Goal: Information Seeking & Learning: Learn about a topic

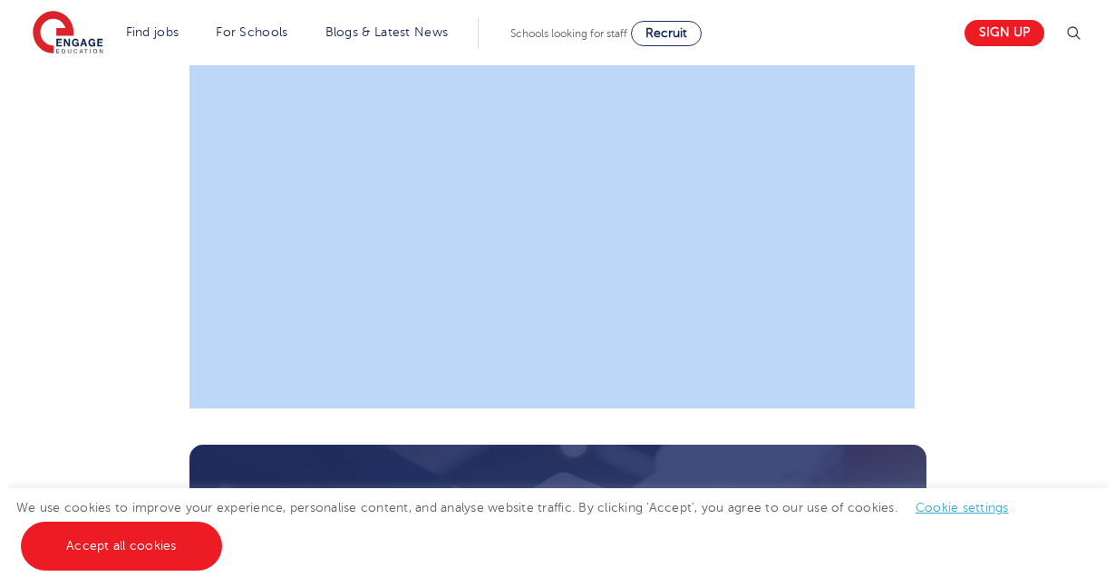
scroll to position [3777, 0]
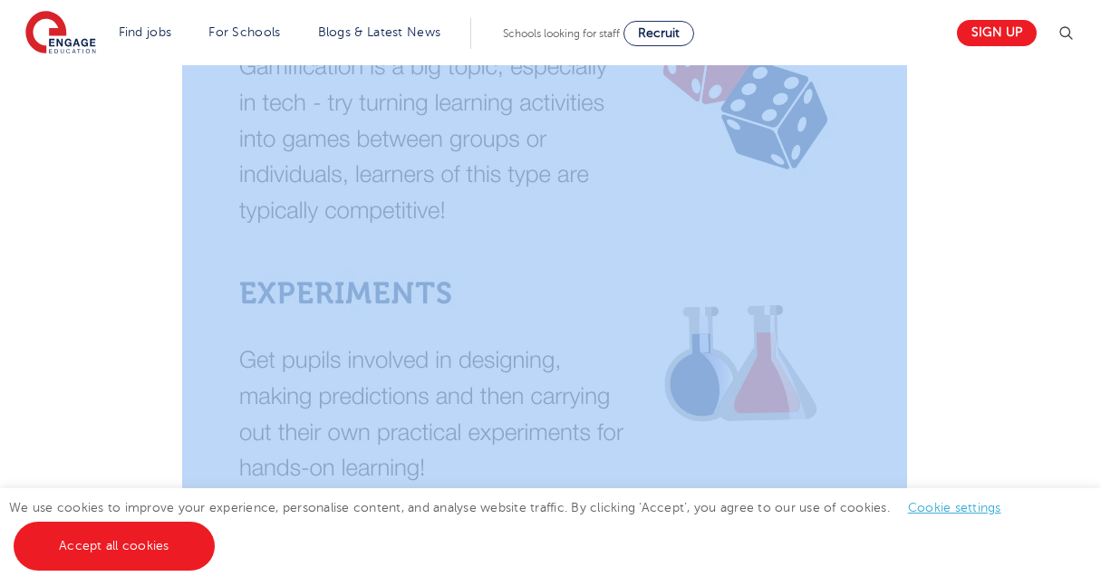
drag, startPoint x: 181, startPoint y: 149, endPoint x: 920, endPoint y: 295, distance: 753.0
copy section "24th March 2023 Learning Styles: Kinaesthetic Learner Characteristics – Engage …"
click at [1066, 39] on img at bounding box center [1066, 34] width 22 height 22
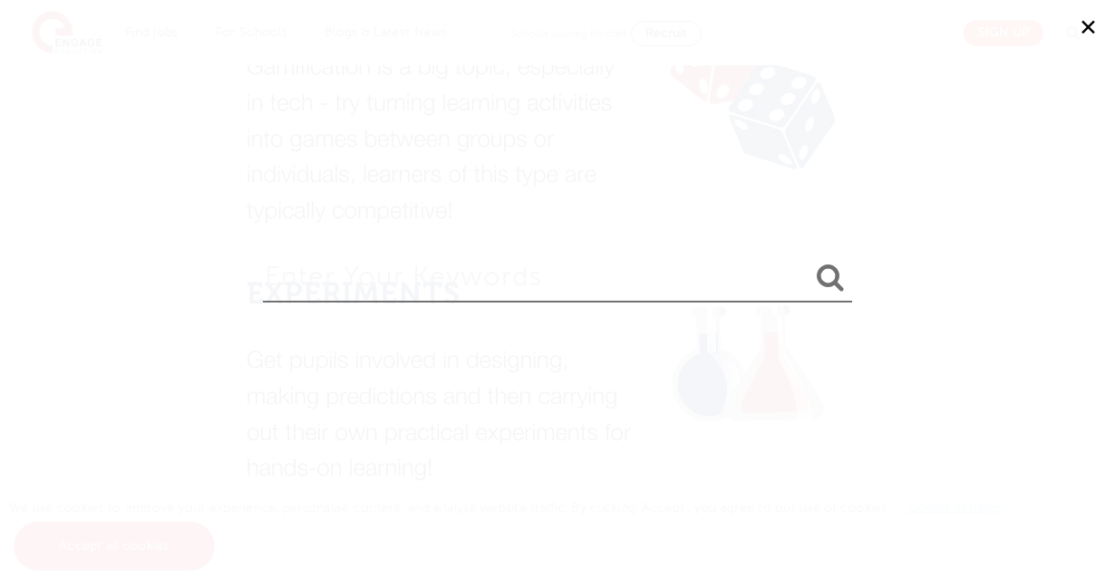
click at [625, 291] on input "search" at bounding box center [557, 273] width 589 height 59
type input "reading and writing"
click at [809, 262] on button "submit" at bounding box center [831, 279] width 44 height 34
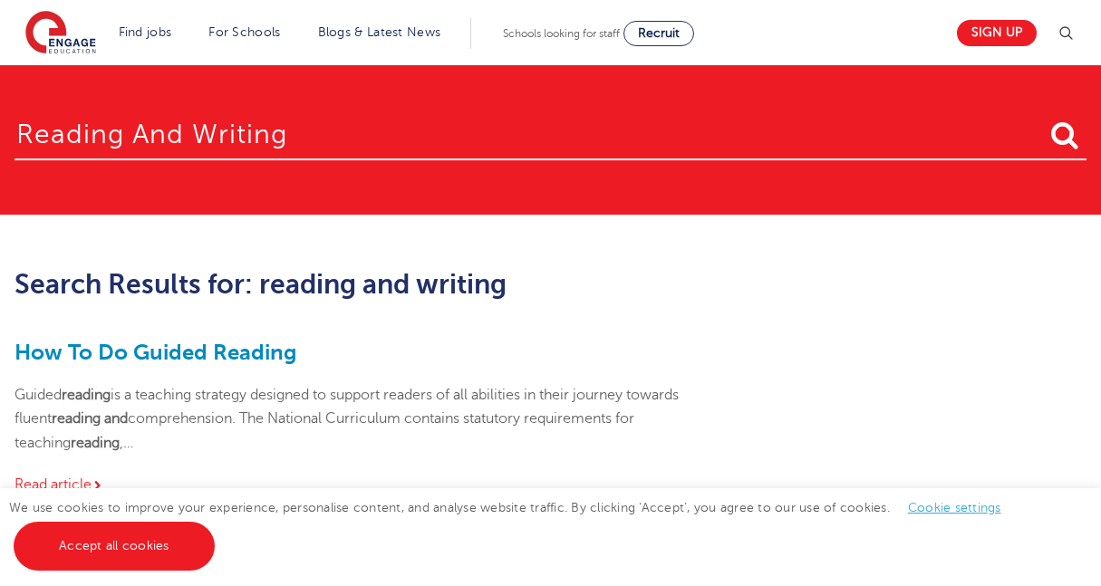
click at [815, 129] on input "reading and writing" at bounding box center [551, 131] width 1072 height 59
type input "reading and writing learning styles"
click at [1043, 120] on button "submit" at bounding box center [1065, 137] width 44 height 34
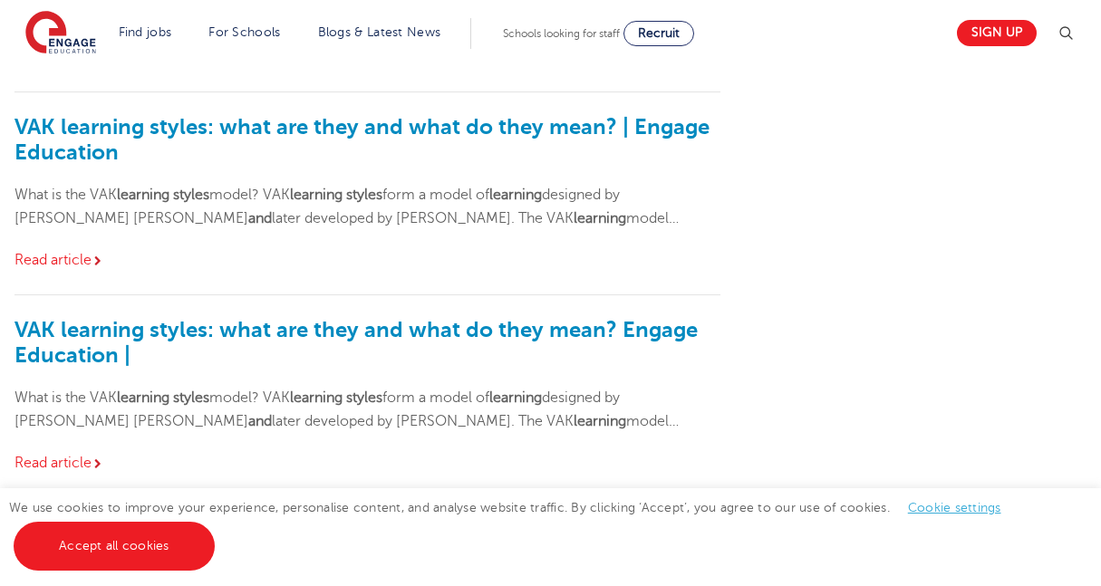
scroll to position [338, 0]
